Goal: Task Accomplishment & Management: Use online tool/utility

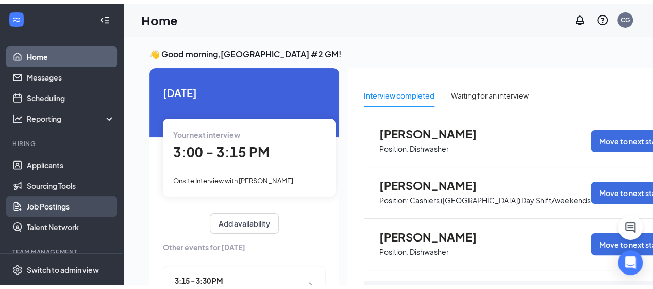
scroll to position [103, 0]
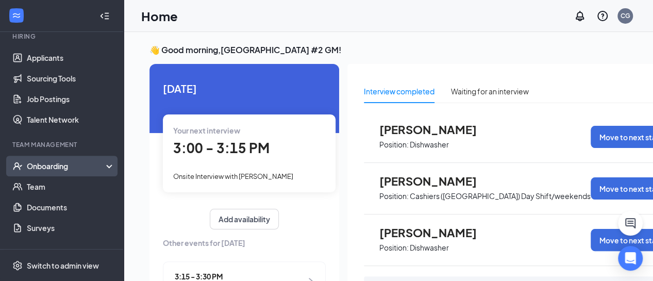
click at [45, 166] on div "Onboarding" at bounding box center [66, 166] width 79 height 10
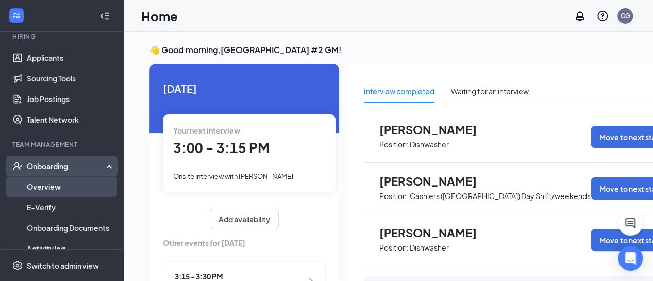
click at [41, 185] on link "Overview" at bounding box center [71, 186] width 88 height 21
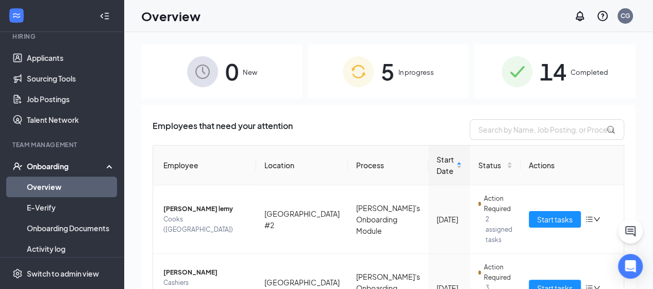
click at [542, 65] on span "14" at bounding box center [553, 72] width 27 height 36
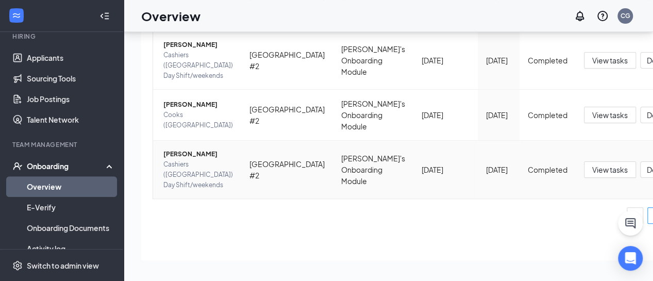
scroll to position [618, 0]
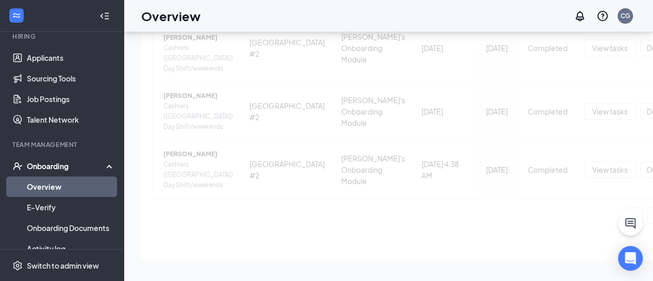
scroll to position [236, 0]
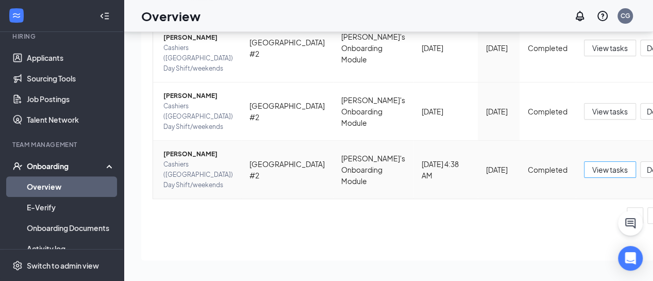
click at [592, 164] on span "View tasks" at bounding box center [610, 169] width 36 height 11
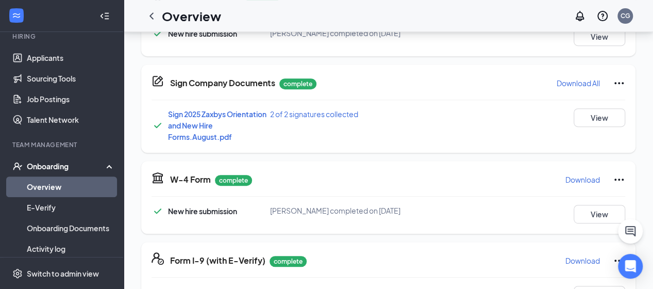
scroll to position [206, 0]
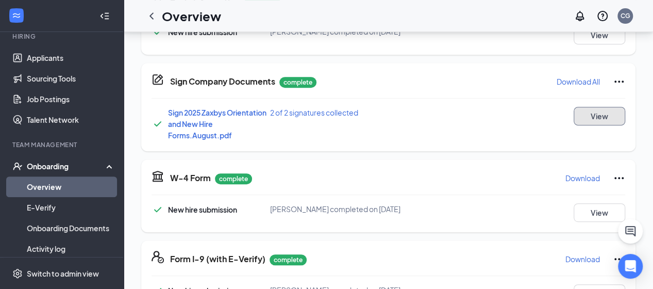
click at [595, 119] on button "View" at bounding box center [600, 116] width 52 height 19
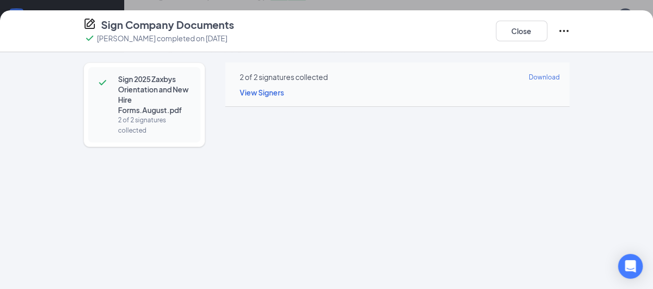
scroll to position [470, 0]
click at [547, 27] on button "Close" at bounding box center [522, 31] width 52 height 21
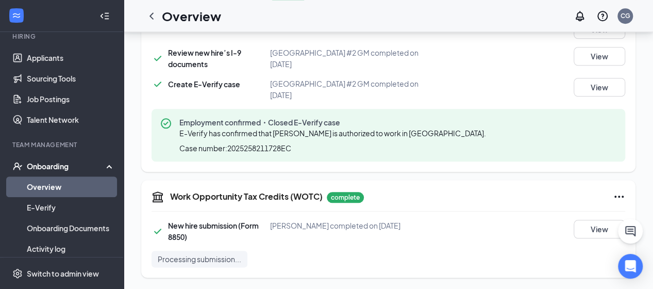
scroll to position [177, 0]
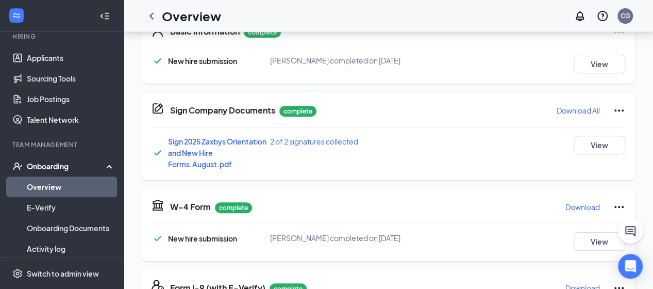
click at [150, 14] on icon "ChevronLeft" at bounding box center [151, 16] width 12 height 12
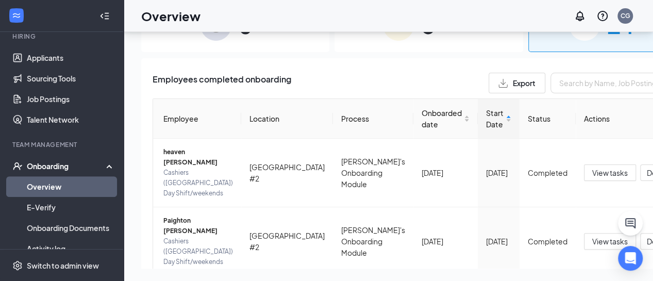
click at [65, 176] on link "Overview" at bounding box center [71, 186] width 88 height 21
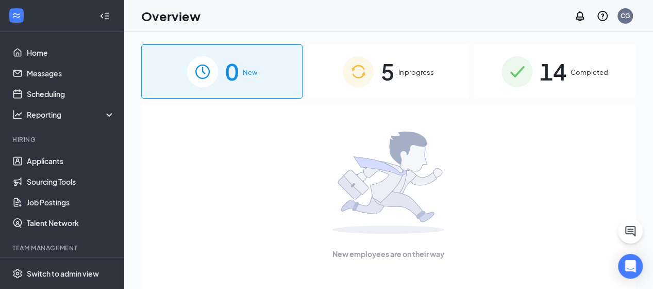
click at [372, 78] on img at bounding box center [358, 71] width 31 height 31
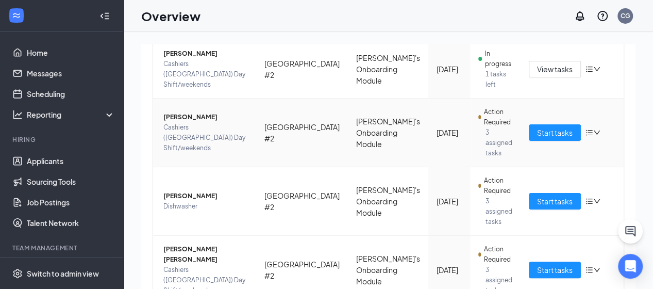
scroll to position [214, 0]
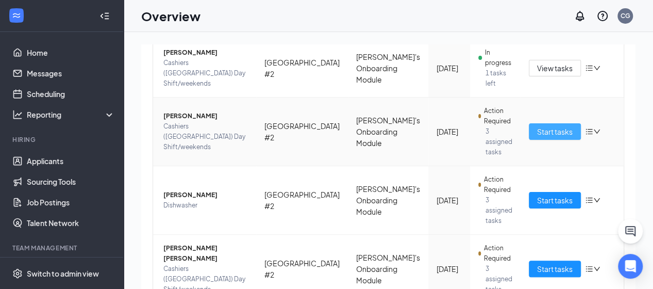
click at [540, 126] on span "Start tasks" at bounding box center [555, 131] width 36 height 11
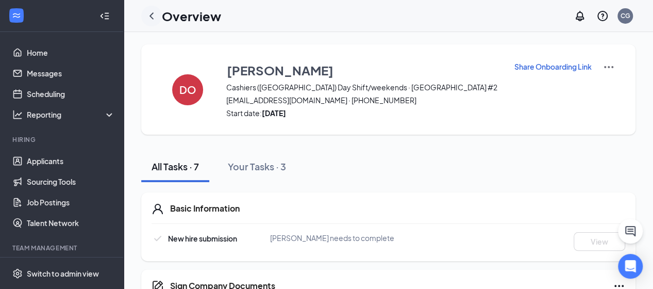
click at [148, 16] on icon "ChevronLeft" at bounding box center [151, 16] width 12 height 12
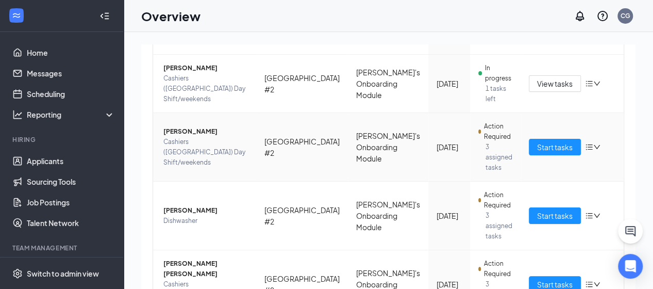
scroll to position [206, 0]
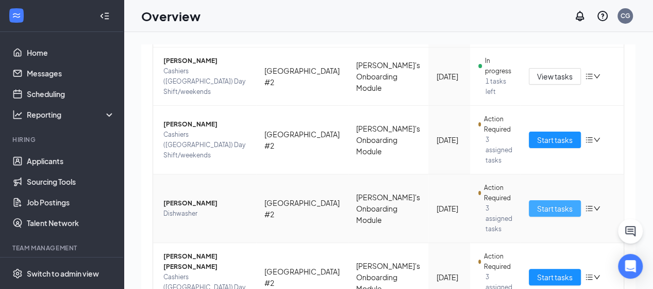
click at [537, 203] on span "Start tasks" at bounding box center [555, 208] width 36 height 11
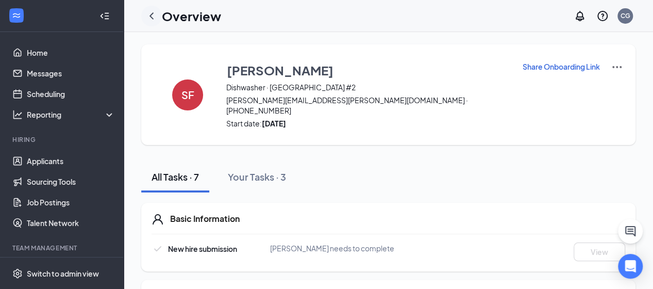
click at [148, 16] on icon "ChevronLeft" at bounding box center [151, 16] width 12 height 12
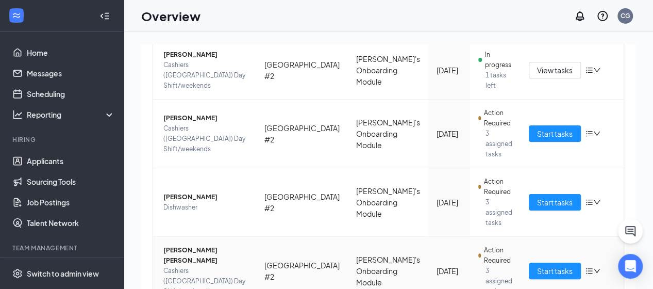
scroll to position [214, 0]
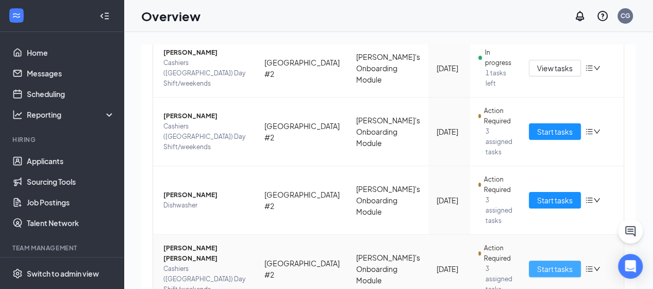
click at [537, 263] on span "Start tasks" at bounding box center [555, 268] width 36 height 11
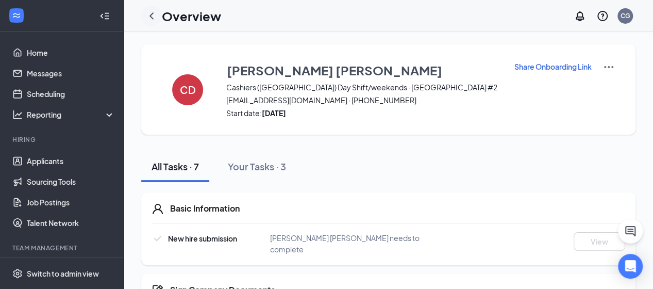
click at [153, 13] on icon "ChevronLeft" at bounding box center [151, 16] width 12 height 12
